Goal: Task Accomplishment & Management: Manage account settings

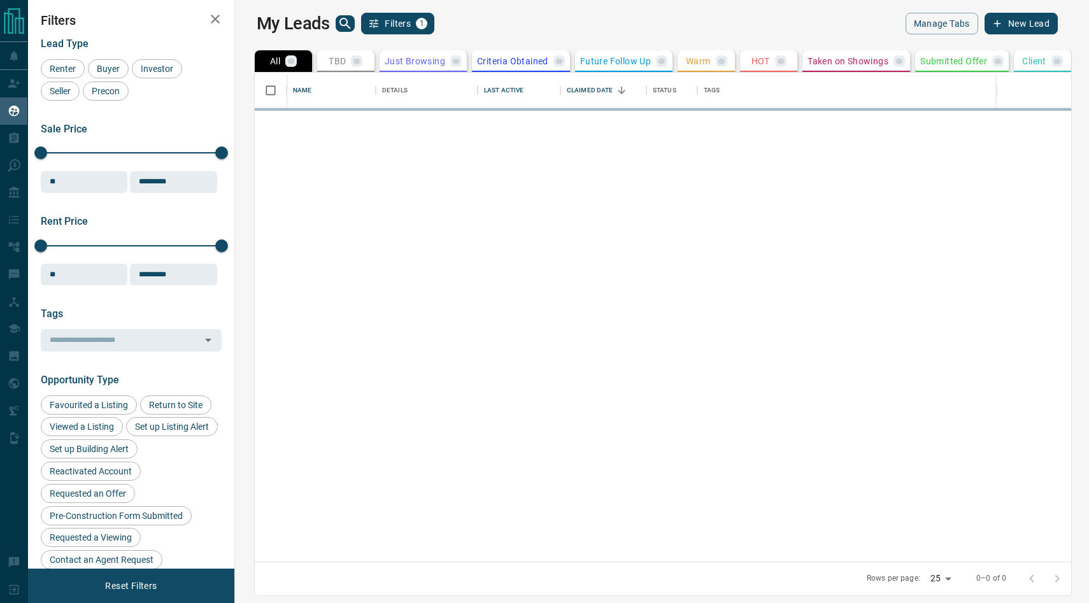
scroll to position [480, 839]
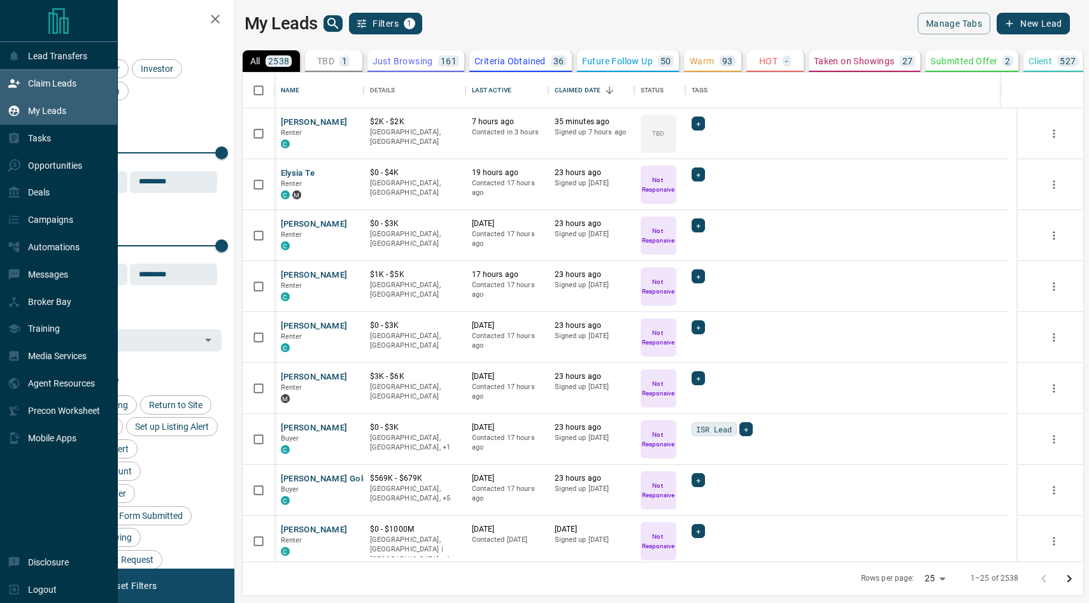
click at [47, 80] on p "Claim Leads" at bounding box center [52, 83] width 48 height 10
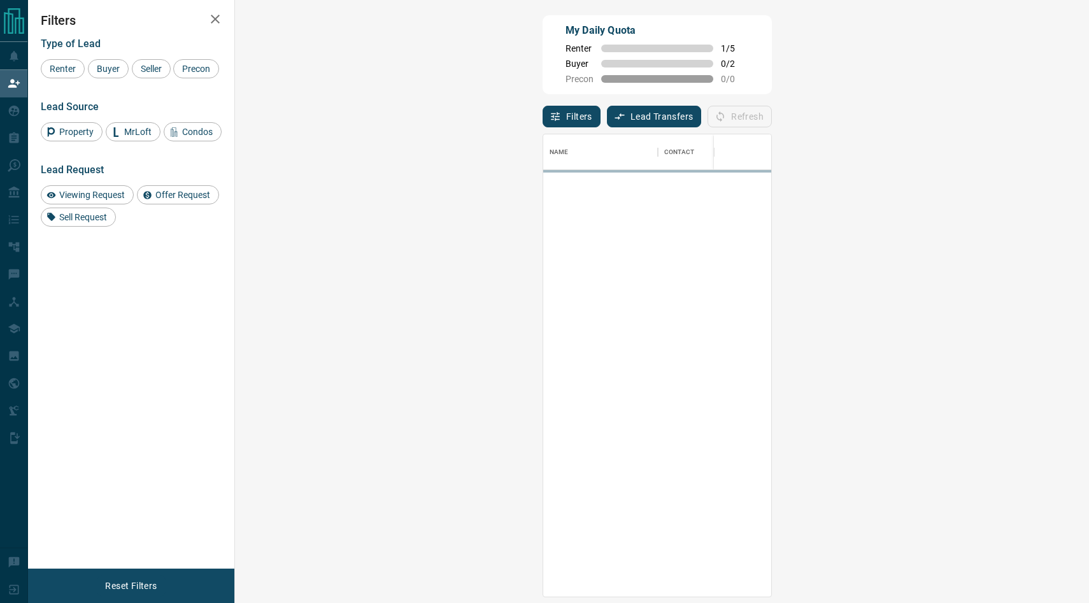
scroll to position [452, 817]
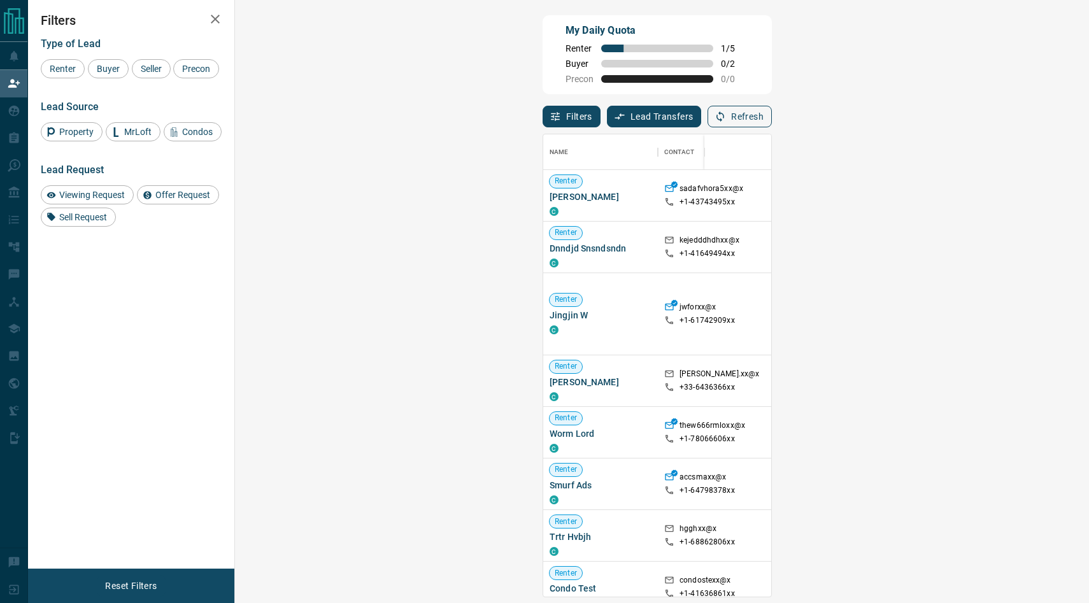
click at [772, 117] on button "Refresh" at bounding box center [740, 117] width 64 height 22
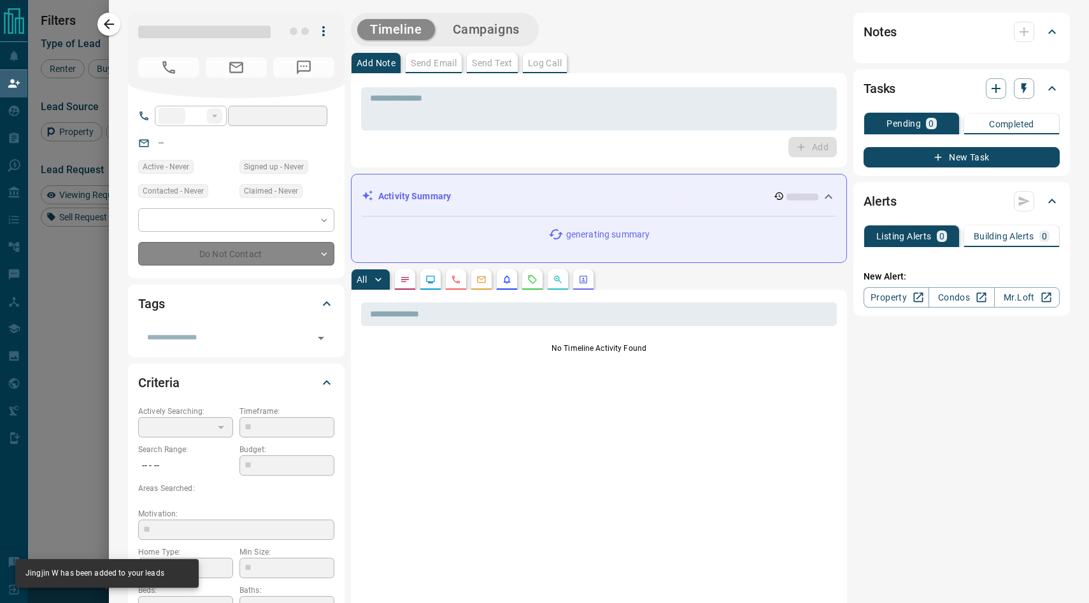
type input "**"
type input "**********"
type input "*"
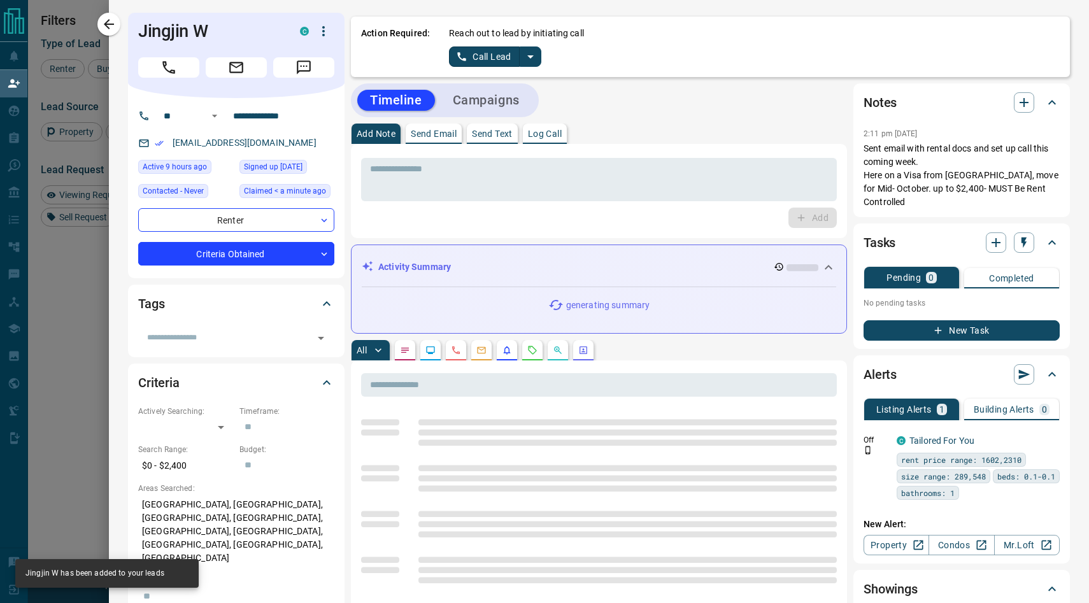
click at [533, 60] on icon "split button" at bounding box center [530, 56] width 15 height 15
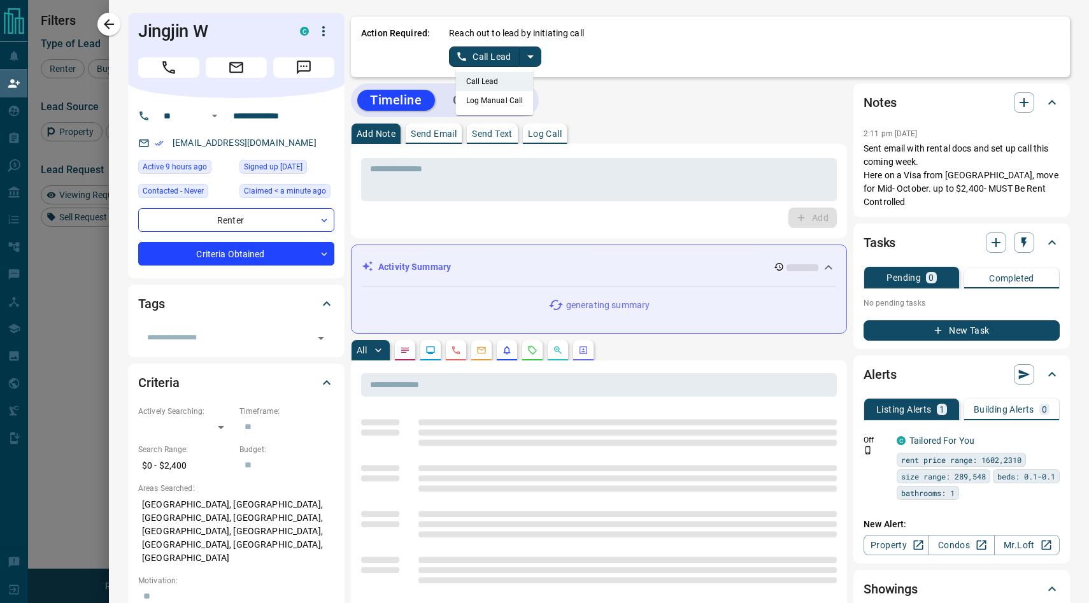
click at [487, 104] on li "Log Manual Call" at bounding box center [495, 100] width 78 height 19
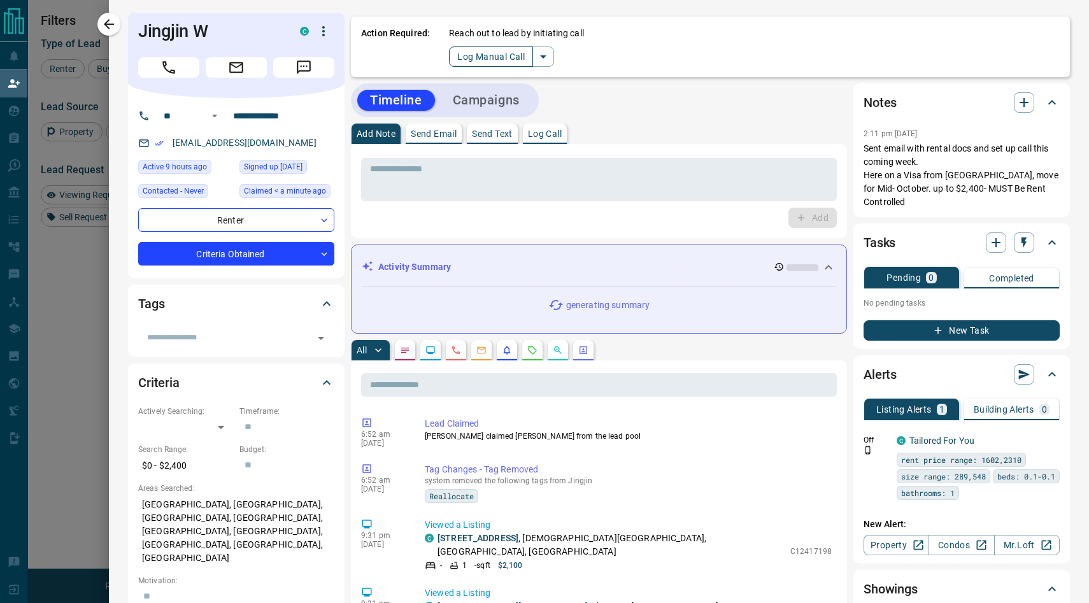
click at [470, 54] on button "Log Manual Call" at bounding box center [491, 57] width 84 height 20
click at [486, 55] on button "No" at bounding box center [485, 57] width 22 height 20
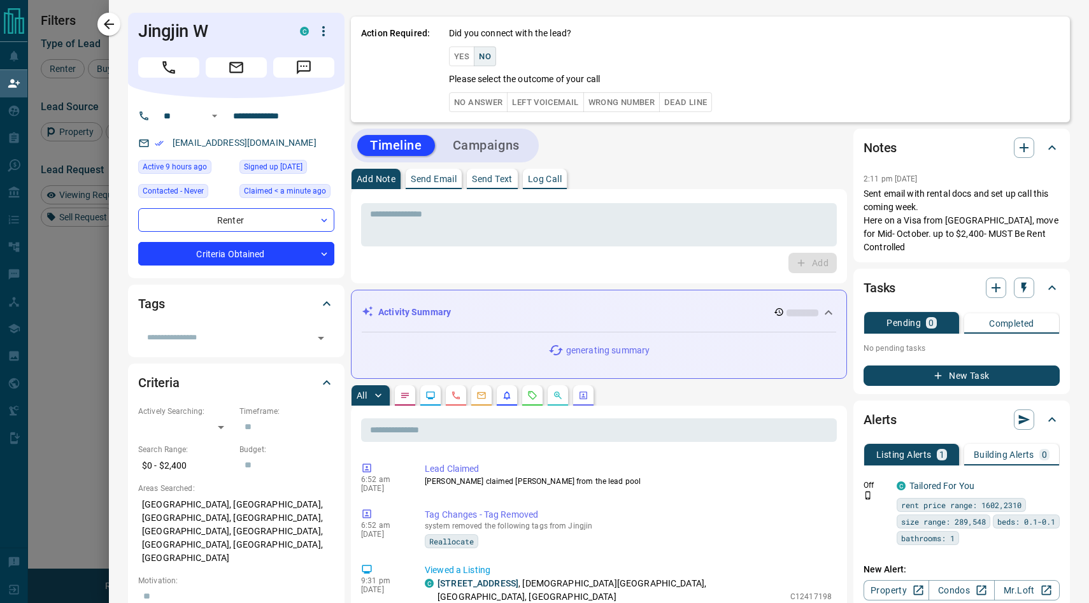
click at [480, 104] on button "No Answer" at bounding box center [478, 102] width 59 height 20
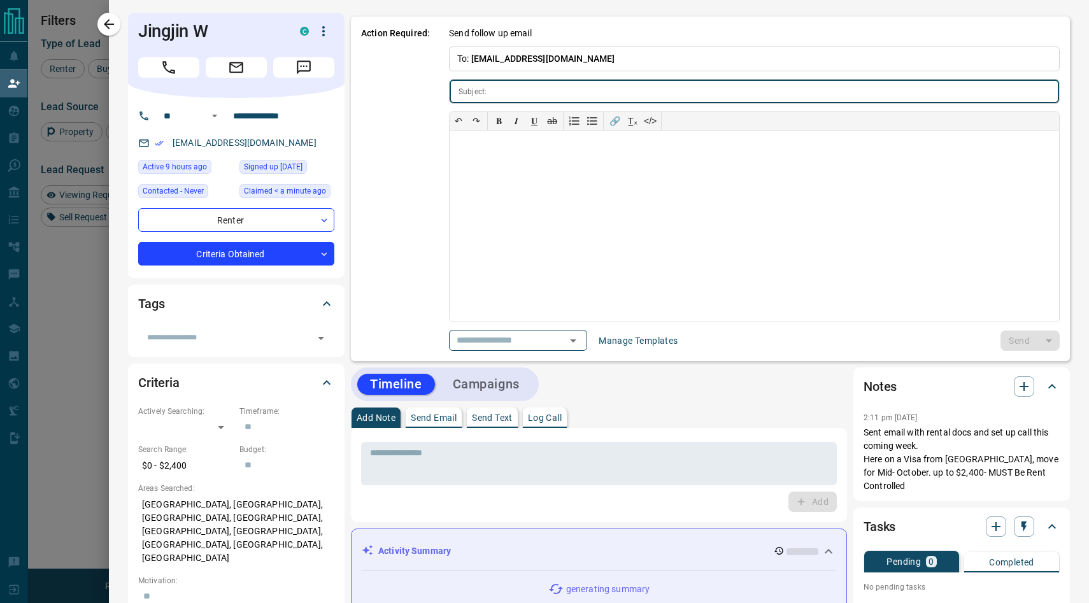
type input "**********"
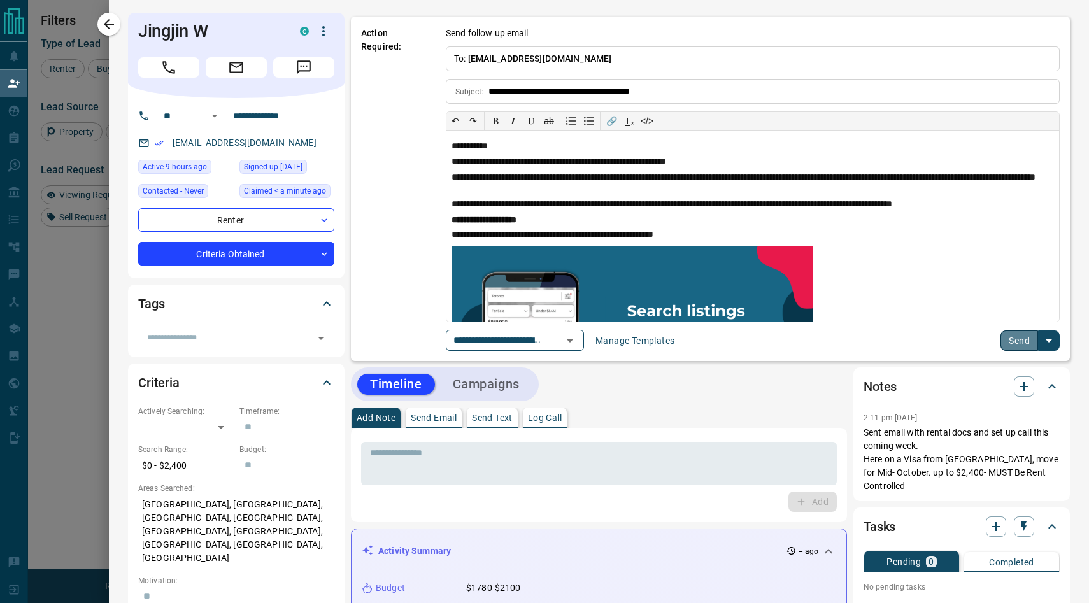
click at [1001, 334] on button "Send" at bounding box center [1020, 341] width 38 height 20
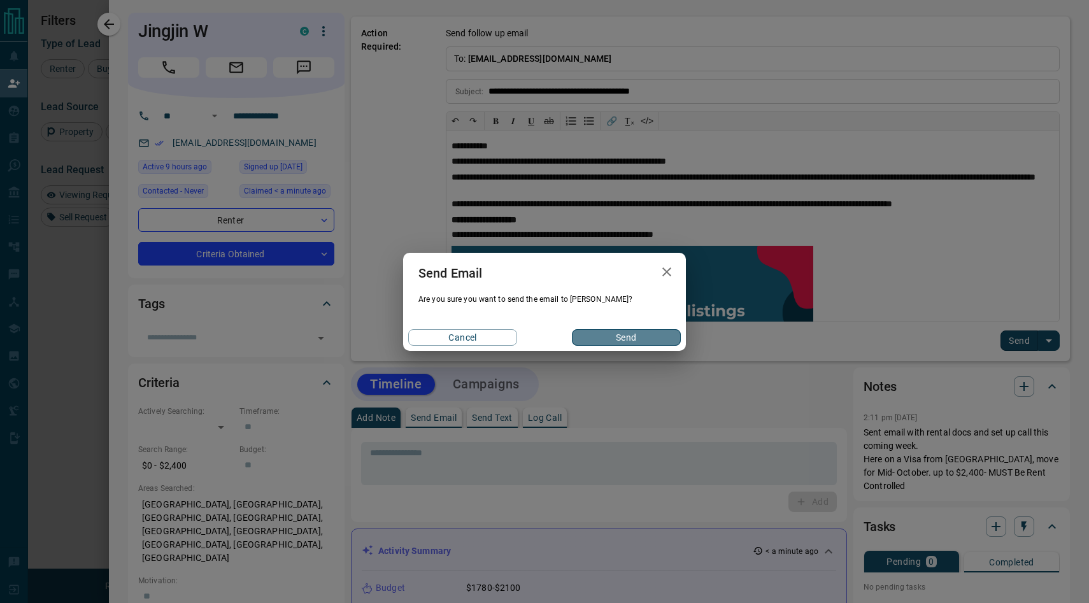
click at [601, 338] on button "Send" at bounding box center [626, 337] width 109 height 17
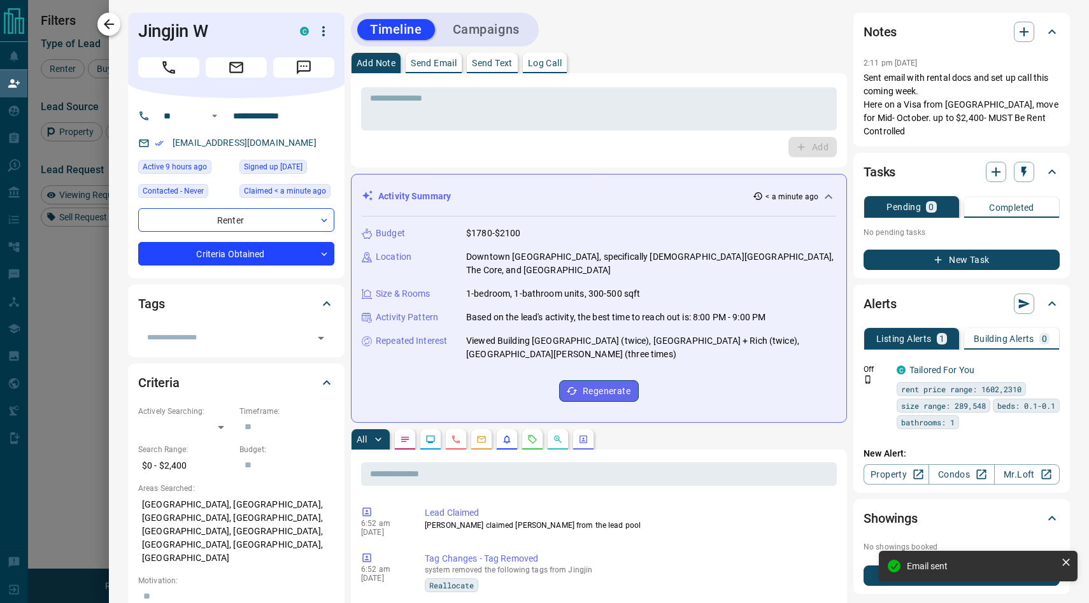
click at [107, 22] on icon "button" at bounding box center [109, 24] width 10 height 10
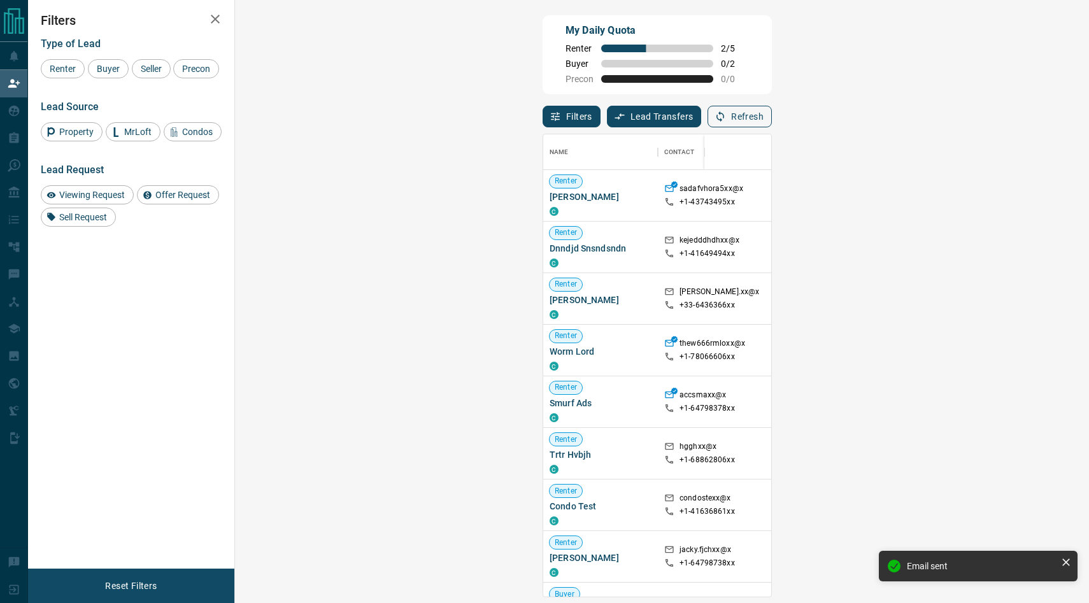
click at [772, 113] on button "Refresh" at bounding box center [740, 117] width 64 height 22
click at [772, 64] on div "My Daily Quota Renter 2 / 5 Buyer 0 / 2 Precon 0 / 0" at bounding box center [657, 54] width 229 height 79
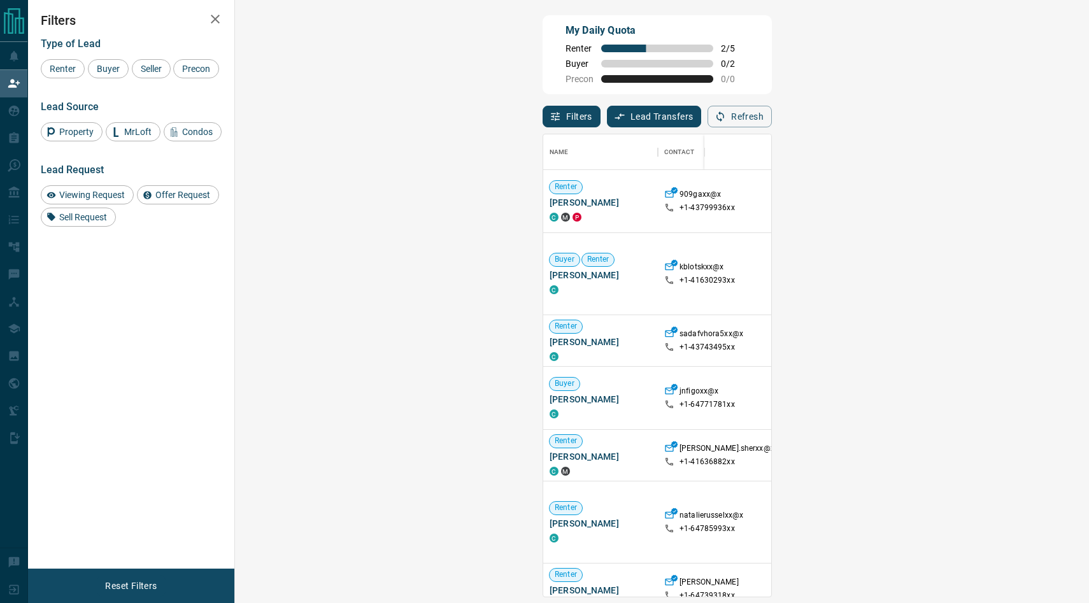
click at [212, 20] on icon "button" at bounding box center [215, 18] width 15 height 15
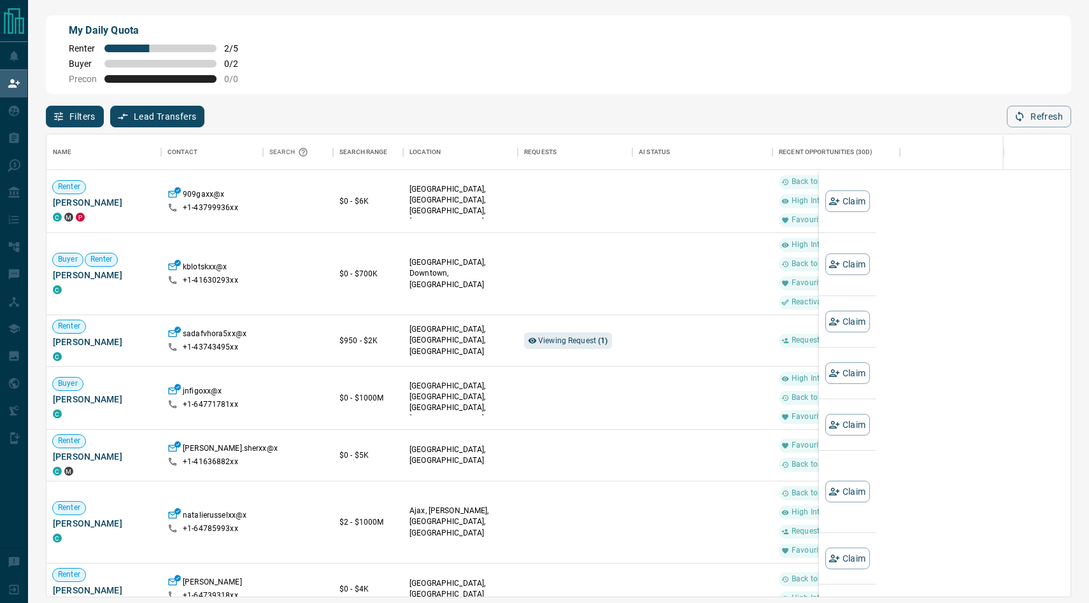
scroll to position [452, 1015]
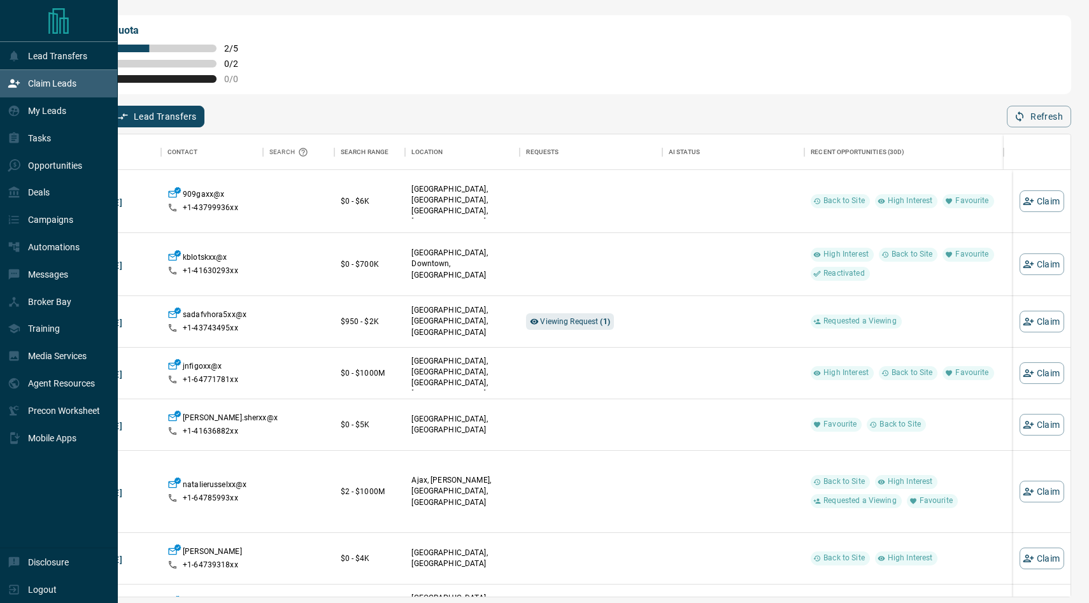
click at [51, 87] on p "Claim Leads" at bounding box center [52, 83] width 48 height 10
click at [45, 111] on p "My Leads" at bounding box center [47, 111] width 38 height 10
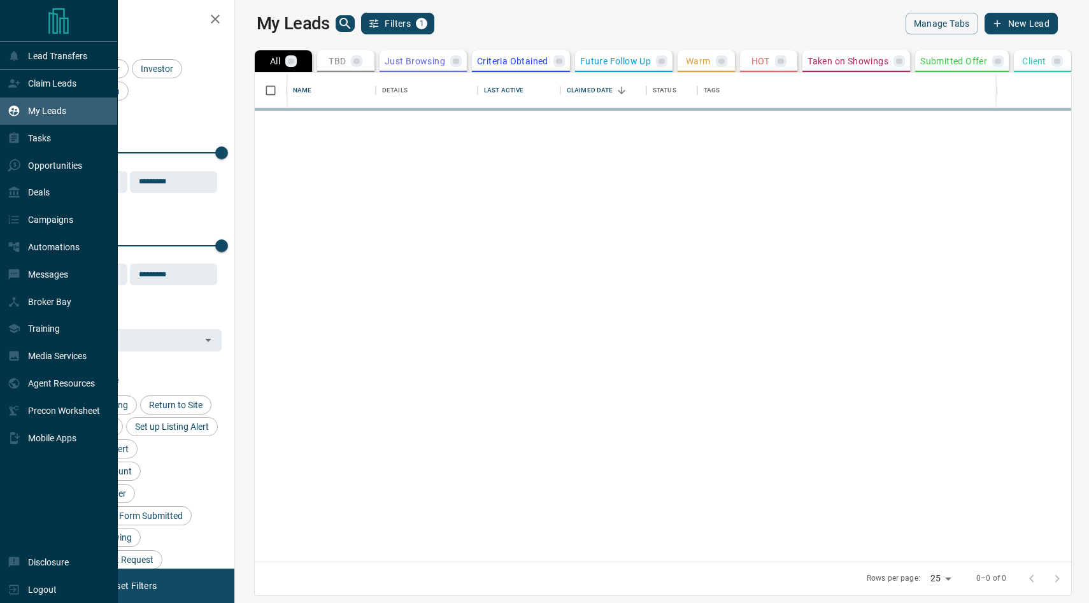
scroll to position [480, 839]
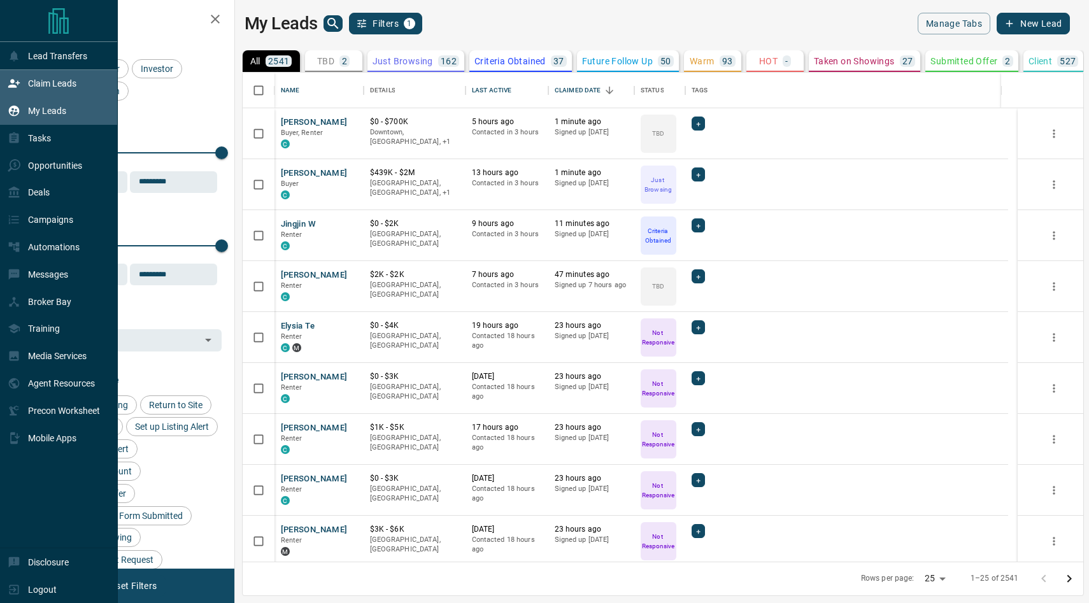
click at [50, 83] on p "Claim Leads" at bounding box center [52, 83] width 48 height 10
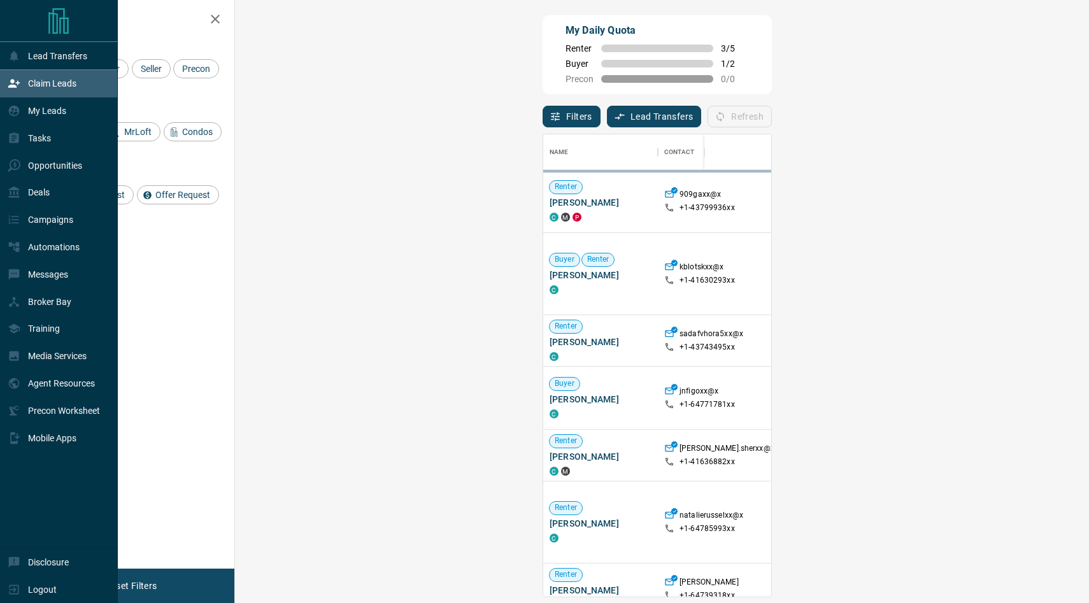
scroll to position [452, 817]
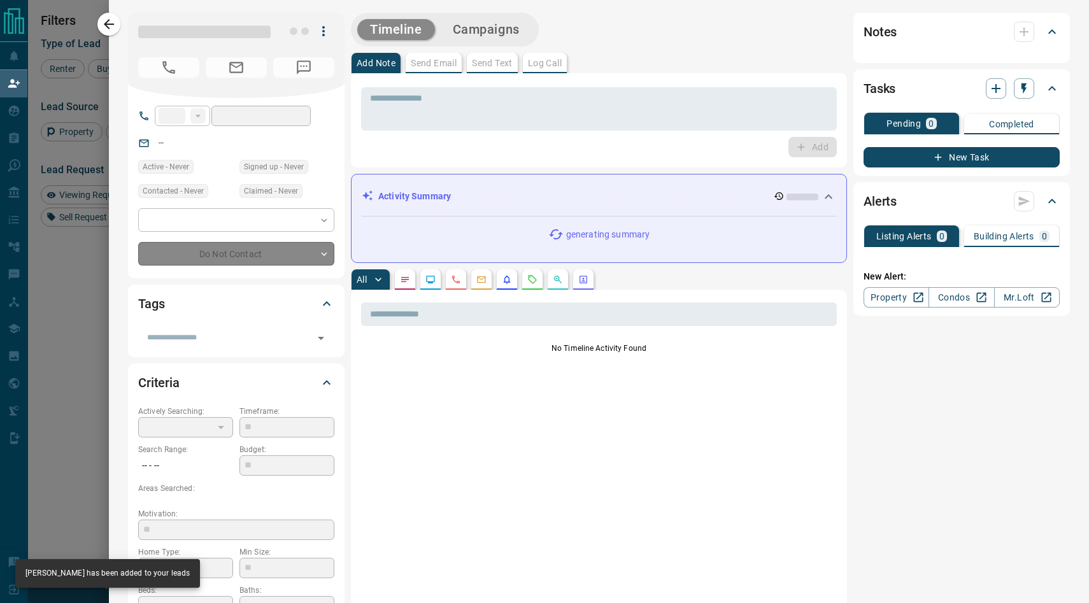
type input "**"
type input "**********"
type input "**"
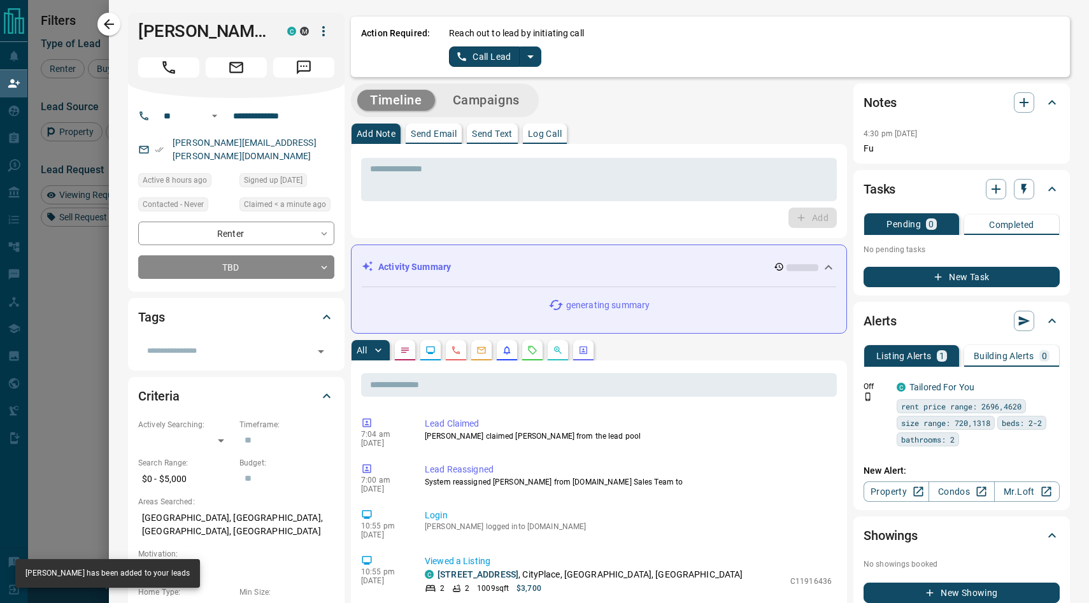
click at [526, 50] on icon "split button" at bounding box center [530, 56] width 15 height 15
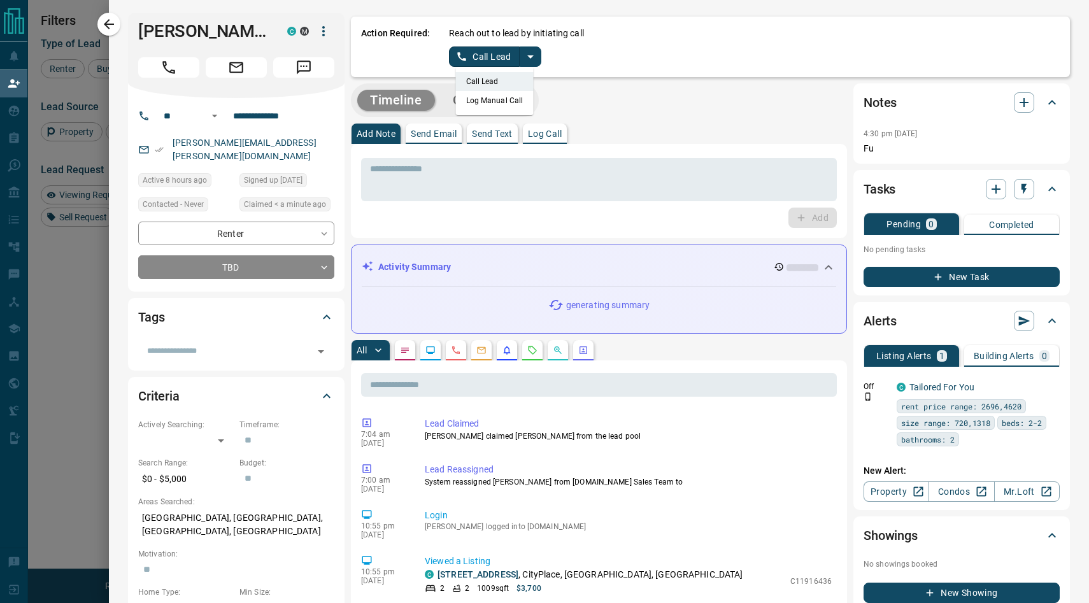
click at [475, 96] on li "Log Manual Call" at bounding box center [495, 100] width 78 height 19
click at [477, 52] on button "Log Manual Call" at bounding box center [491, 57] width 84 height 20
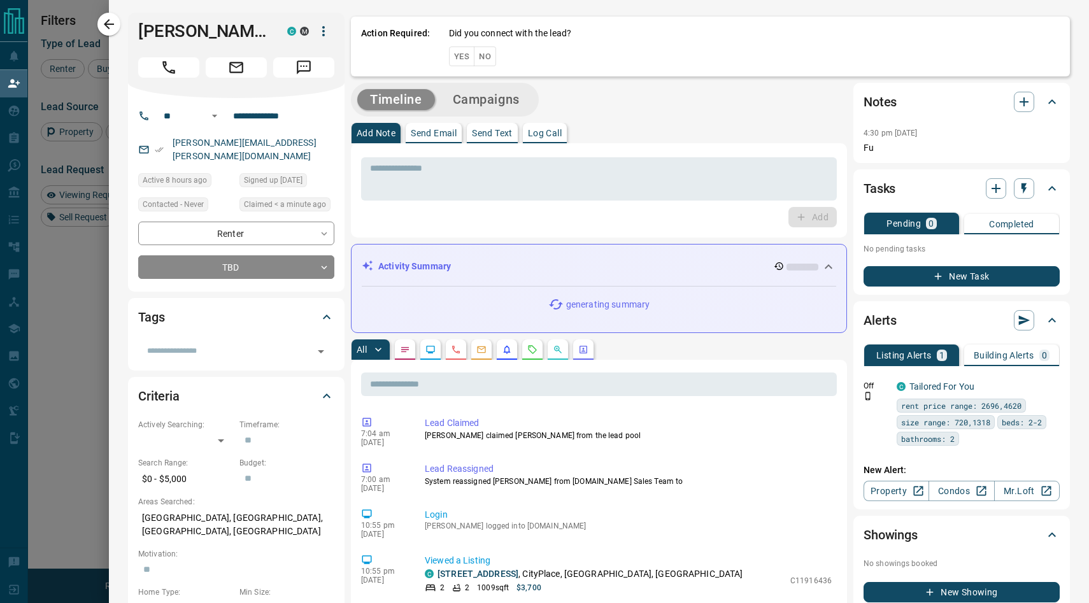
click at [477, 52] on button "No" at bounding box center [485, 57] width 22 height 20
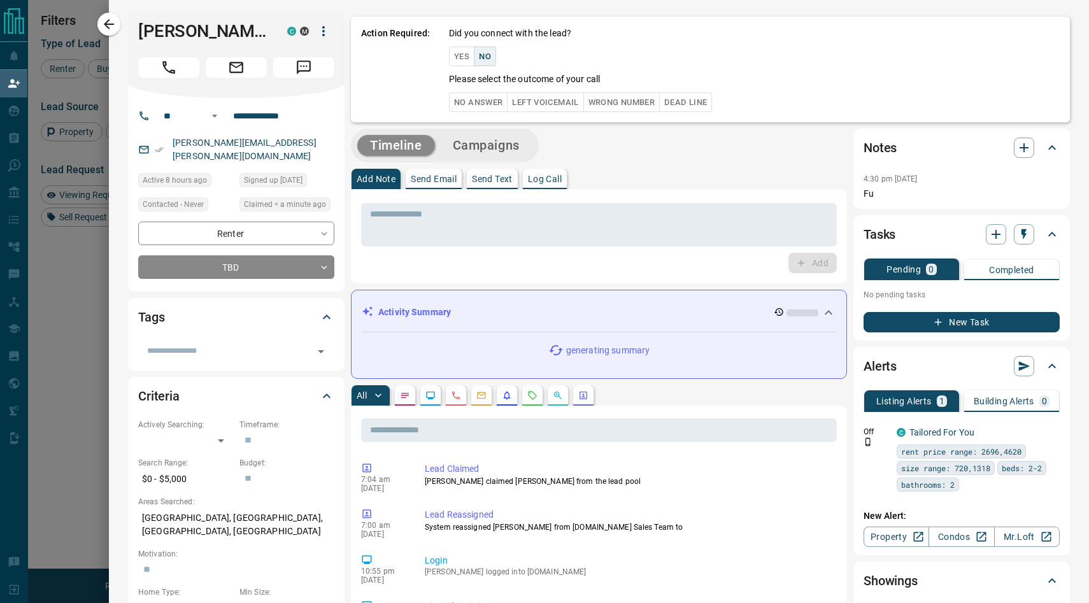
click at [468, 95] on button "No Answer" at bounding box center [478, 102] width 59 height 20
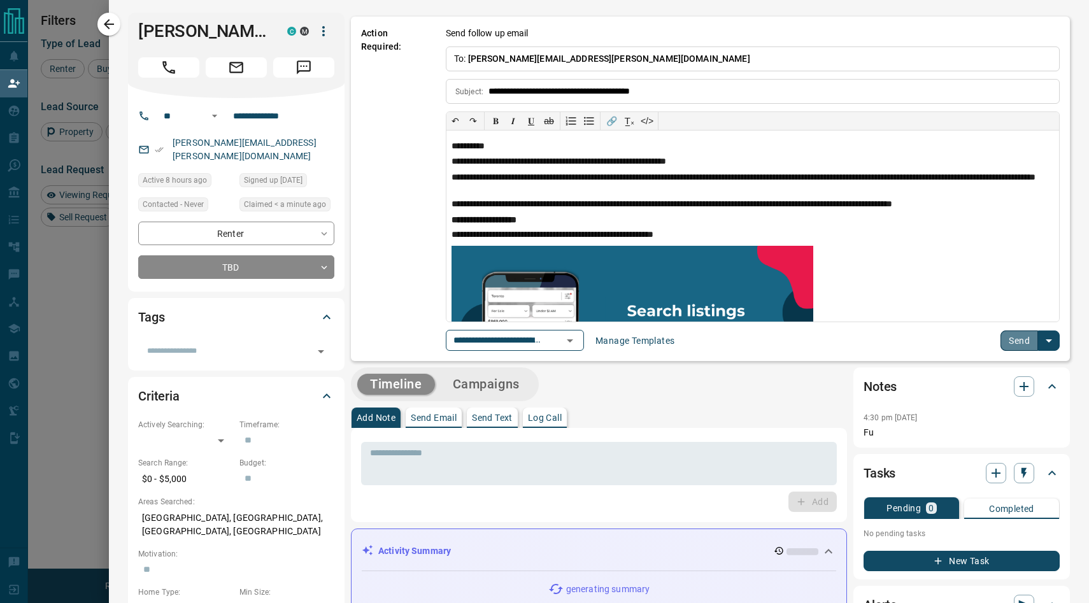
click at [1009, 347] on button "Send" at bounding box center [1020, 341] width 38 height 20
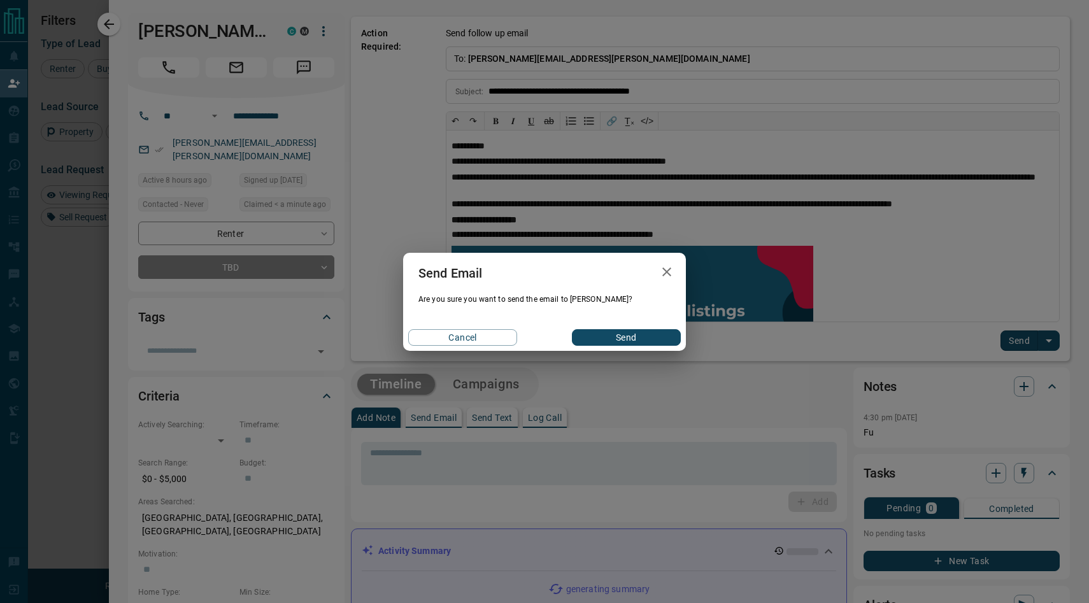
click at [601, 340] on button "Send" at bounding box center [626, 337] width 109 height 17
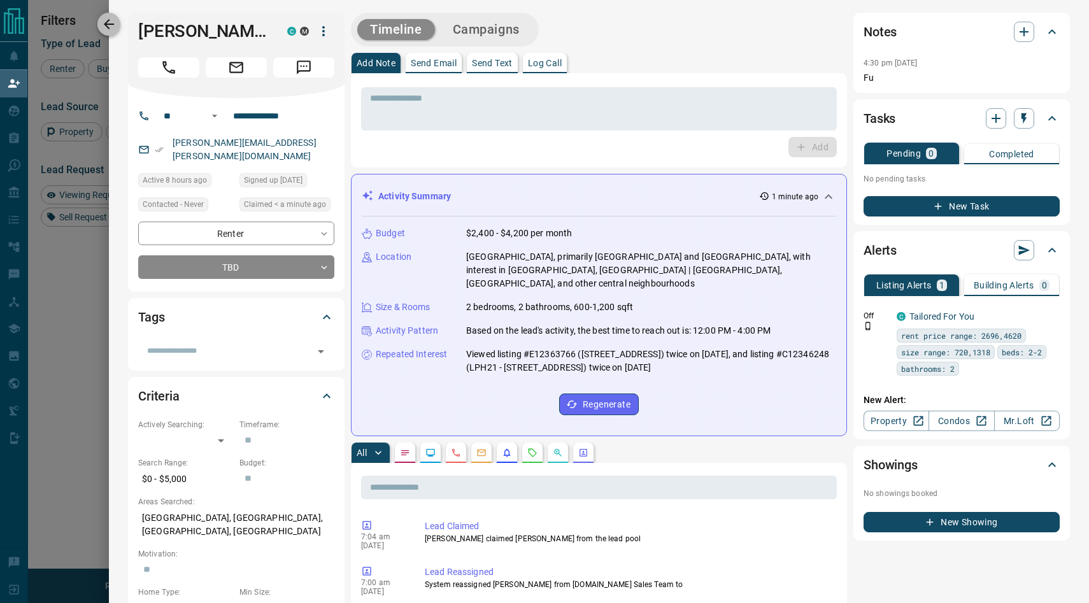
click at [111, 22] on icon "button" at bounding box center [108, 24] width 15 height 15
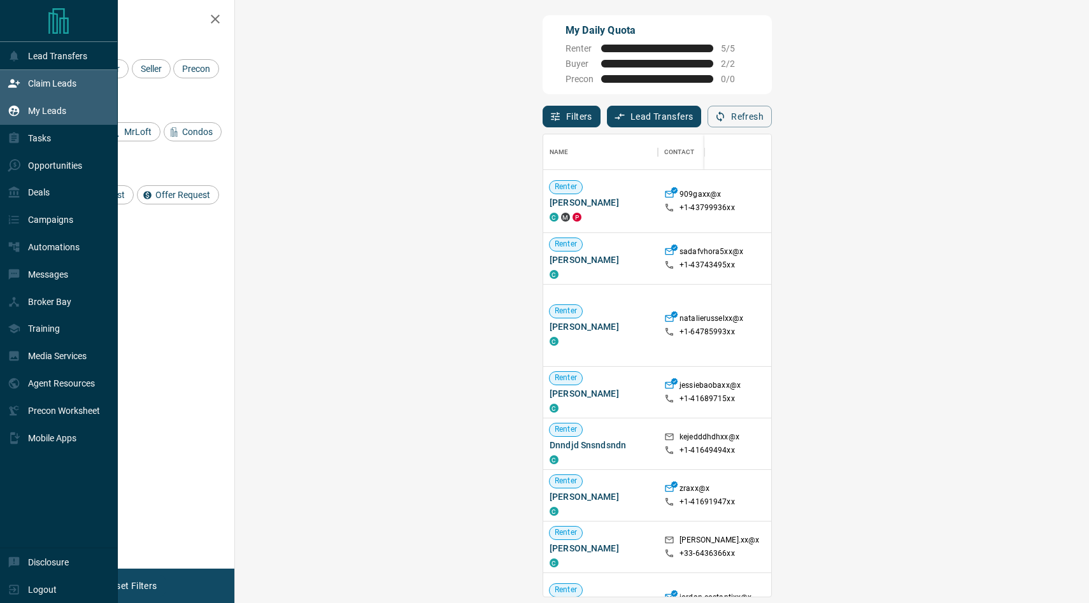
click at [40, 112] on p "My Leads" at bounding box center [47, 111] width 38 height 10
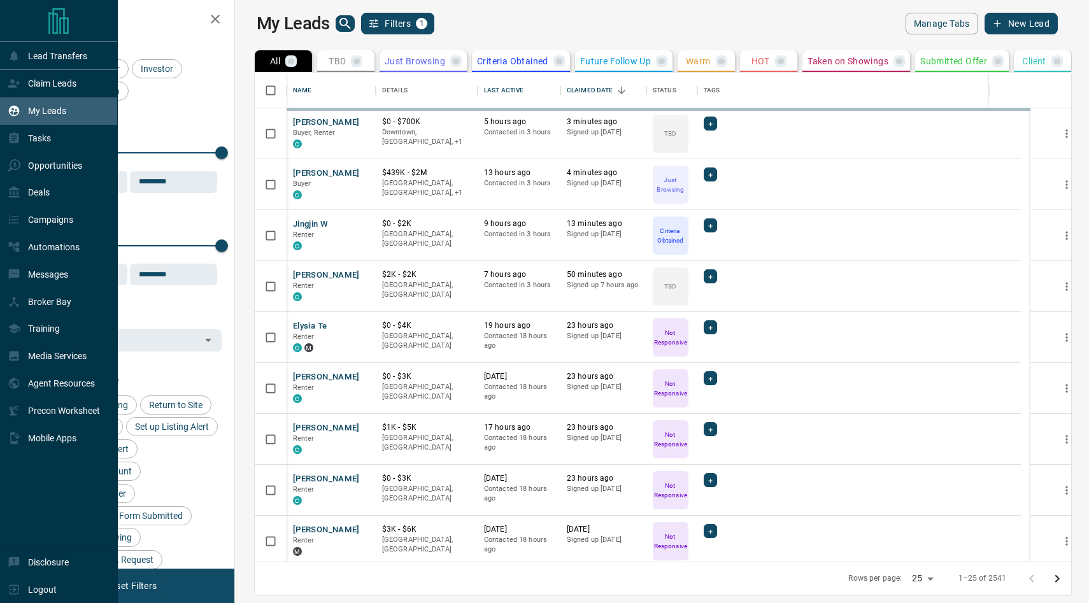
scroll to position [480, 839]
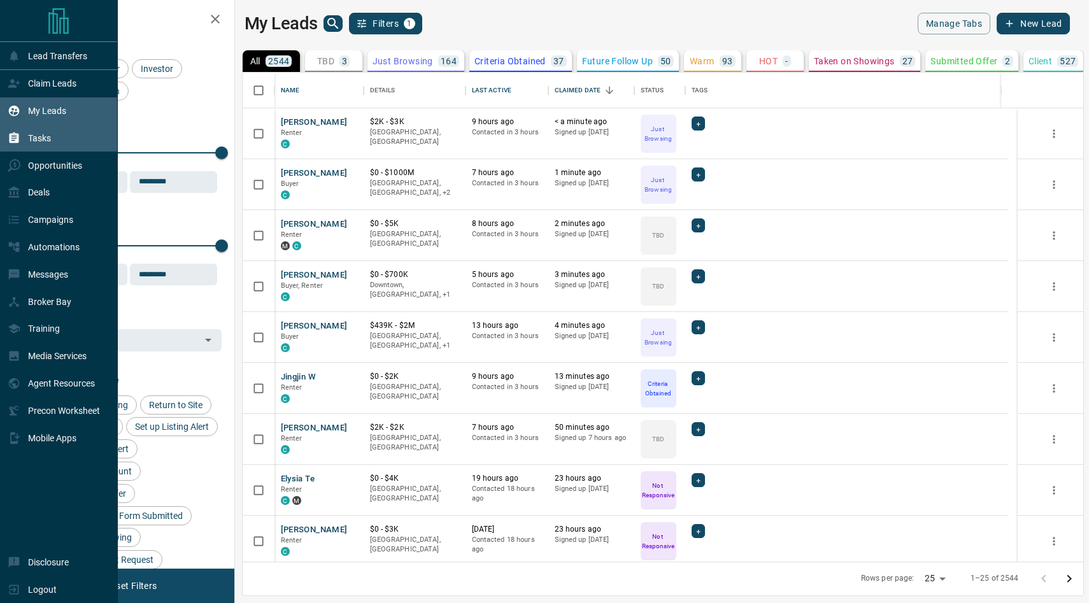
click at [41, 136] on p "Tasks" at bounding box center [39, 138] width 23 height 10
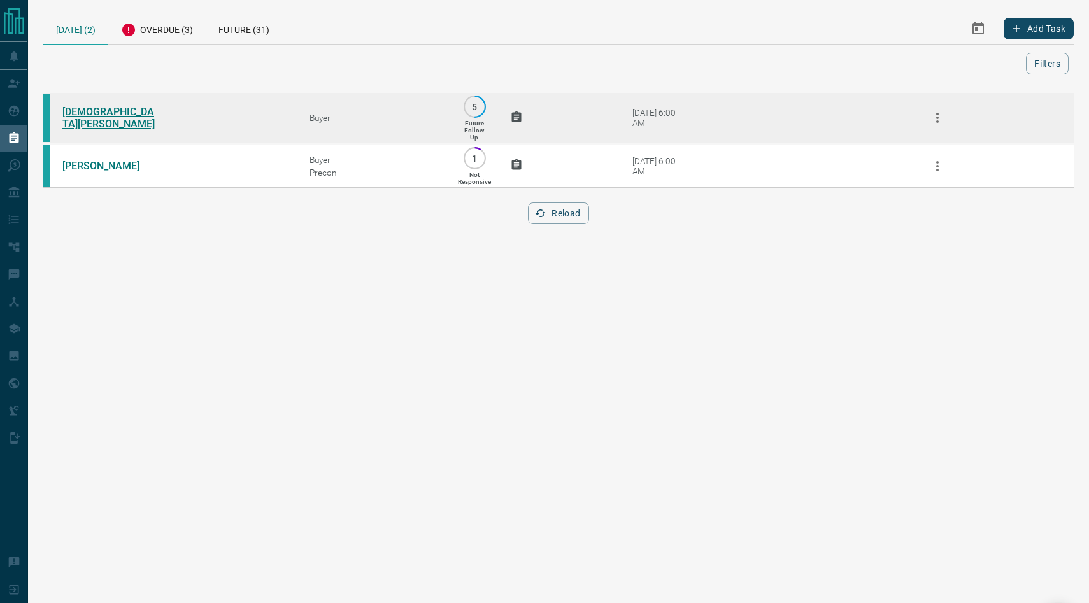
click at [85, 119] on link "[DEMOGRAPHIC_DATA][PERSON_NAME]" at bounding box center [110, 118] width 96 height 24
